Goal: Check status: Check status

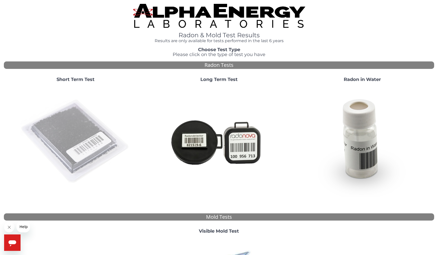
click at [89, 133] on img at bounding box center [75, 141] width 110 height 110
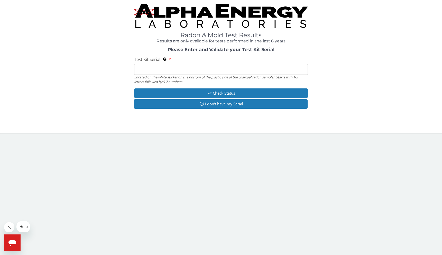
click at [211, 66] on input "Test Kit Serial Located on the white sticker on the bottom of the plastic side …" at bounding box center [221, 69] width 174 height 11
click at [207, 70] on input "Test Kit Serial Located on the white sticker on the bottom of the plastic side …" at bounding box center [221, 69] width 174 height 11
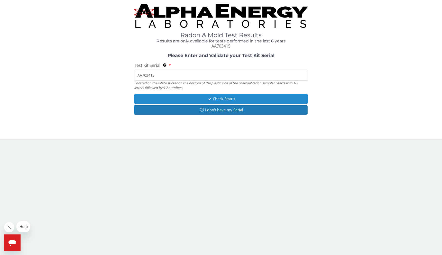
type input "AA703415"
click at [200, 99] on button "Check Status" at bounding box center [221, 99] width 174 height 10
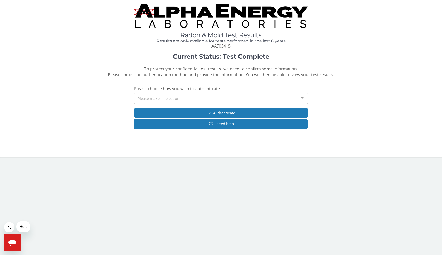
click at [200, 99] on div "Please make a selection" at bounding box center [221, 98] width 174 height 11
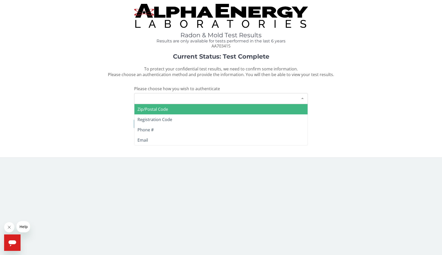
click at [167, 112] on span "Zip/Postal Code" at bounding box center [152, 109] width 31 height 6
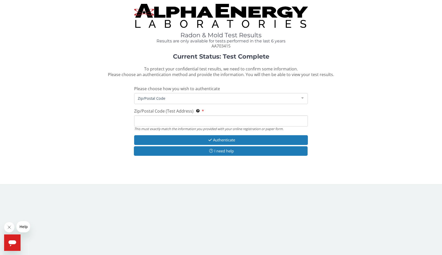
click at [165, 122] on input "Zip/Postal Code (Test Address) This must exactly match the information you prov…" at bounding box center [221, 120] width 174 height 11
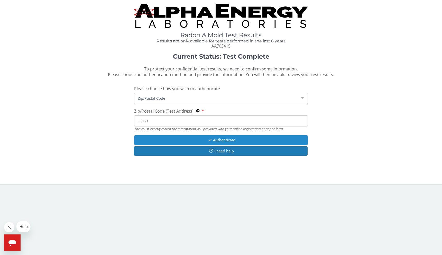
type input "53059"
click at [190, 142] on button "Authenticate" at bounding box center [221, 140] width 174 height 10
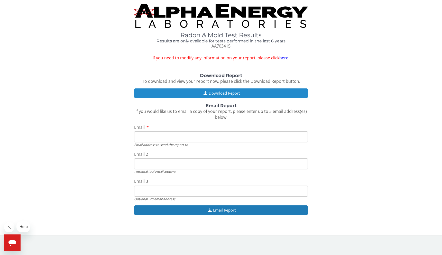
click at [212, 93] on button "Download Report" at bounding box center [221, 93] width 174 height 10
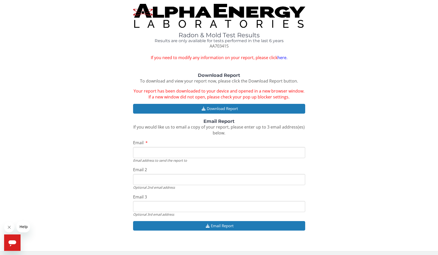
scroll to position [1, 0]
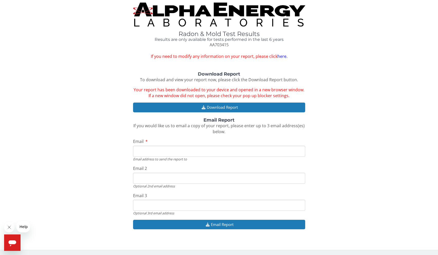
click at [334, 61] on div "Radon & Mold Test Results Results are only available for tests performed in the…" at bounding box center [219, 122] width 430 height 239
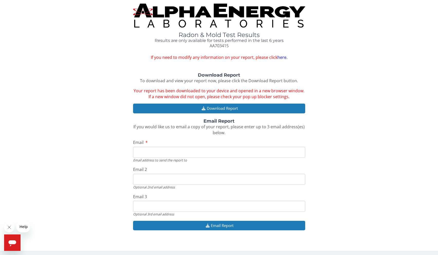
scroll to position [0, 0]
